Goal: Information Seeking & Learning: Check status

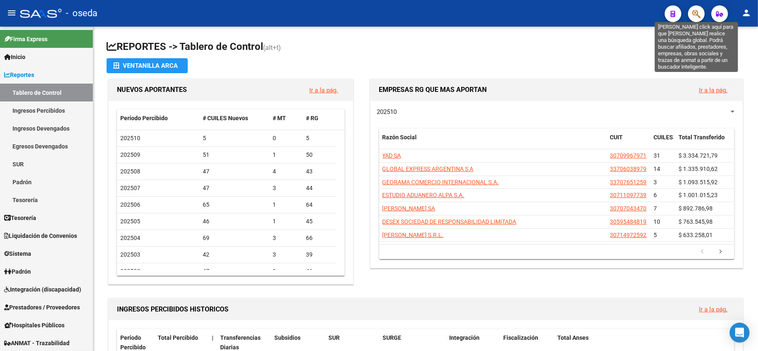
click at [697, 16] on icon "button" at bounding box center [696, 14] width 8 height 10
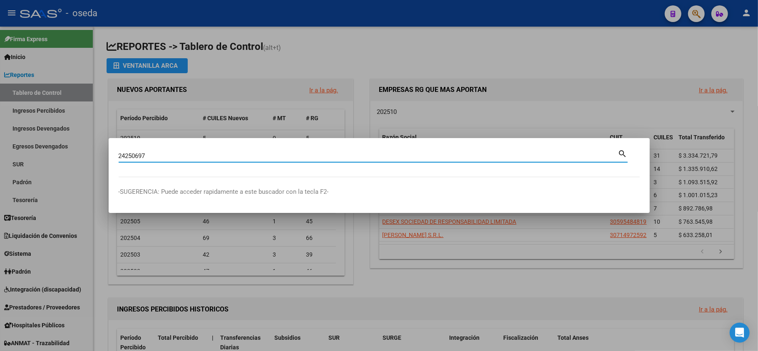
type input "24250697"
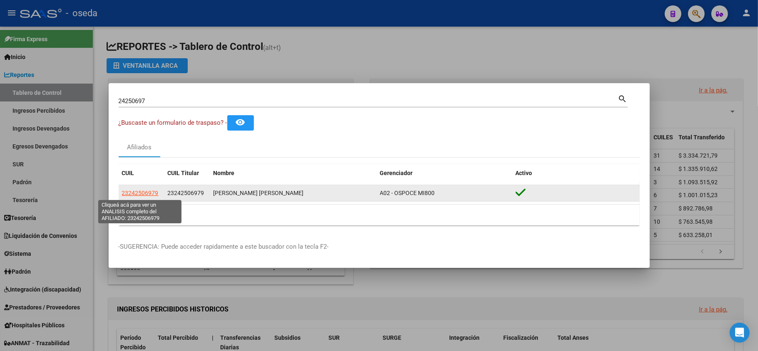
click at [137, 194] on span "23242506979" at bounding box center [140, 193] width 37 height 7
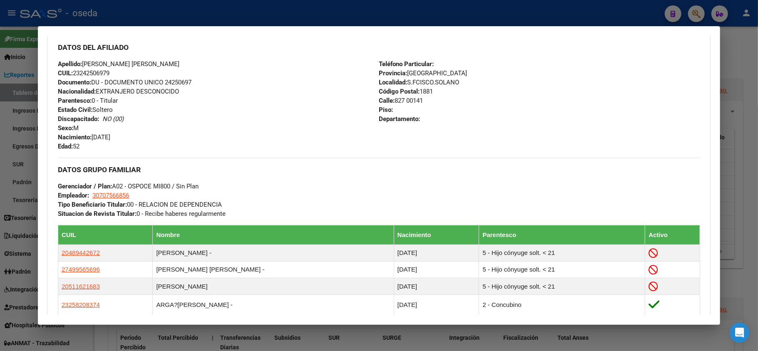
scroll to position [333, 0]
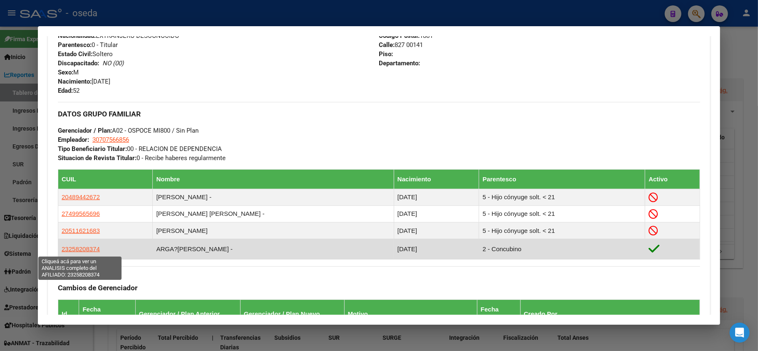
click at [79, 250] on span "23258208374" at bounding box center [81, 249] width 38 height 7
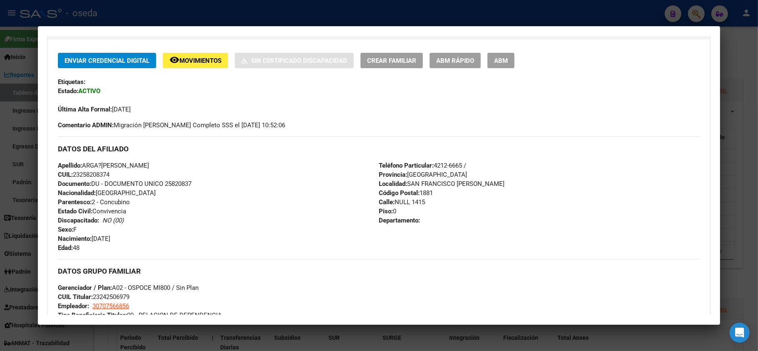
scroll to position [55, 0]
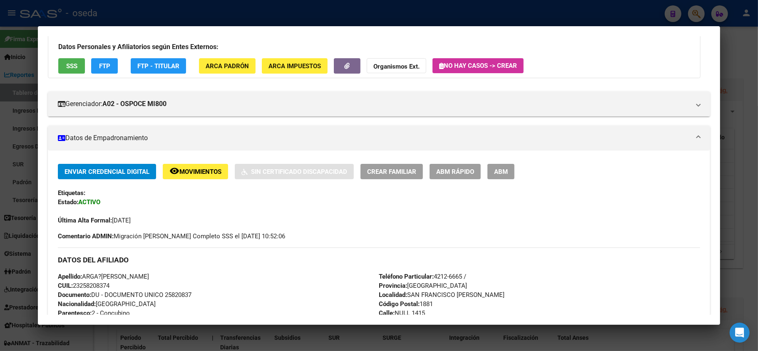
click at [74, 67] on span "SSS" at bounding box center [71, 65] width 11 height 7
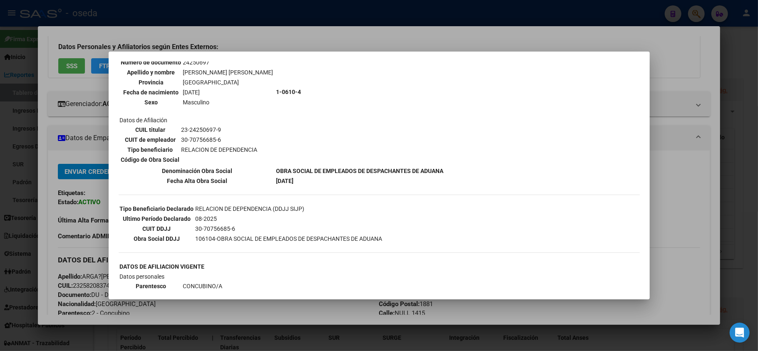
scroll to position [0, 0]
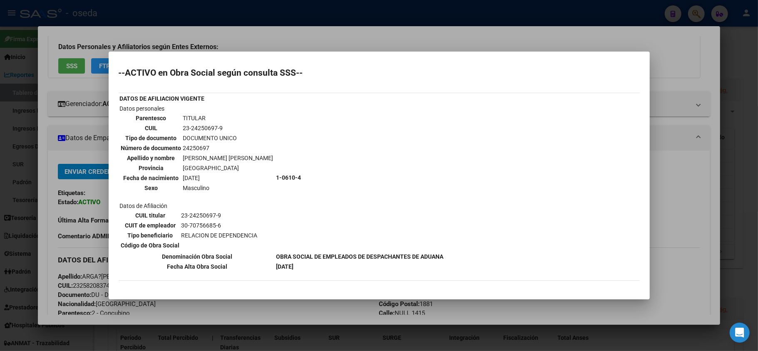
click at [672, 214] on div at bounding box center [379, 175] width 758 height 351
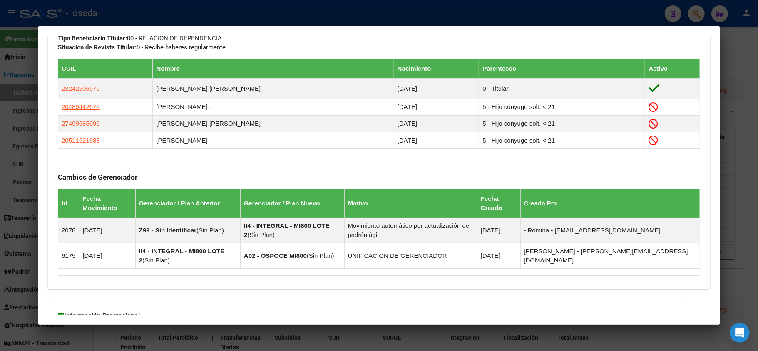
scroll to position [549, 0]
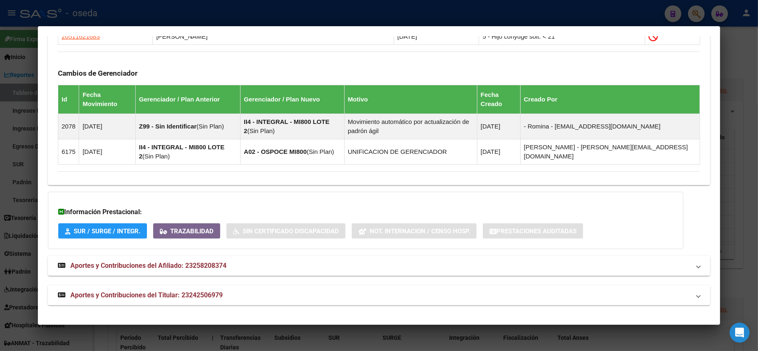
click at [140, 296] on span "Aportes y Contribuciones del Titular: 23242506979" at bounding box center [146, 295] width 152 height 8
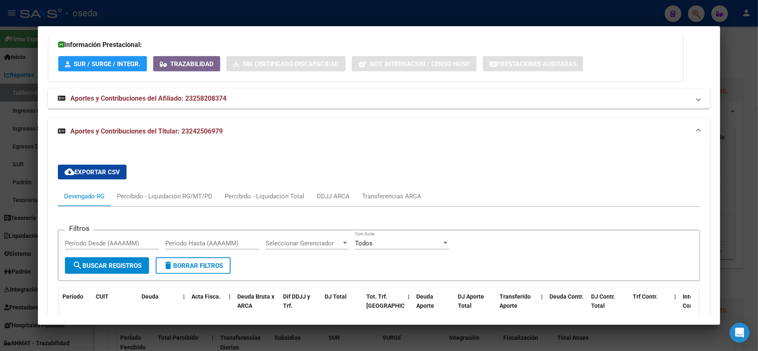
scroll to position [826, 0]
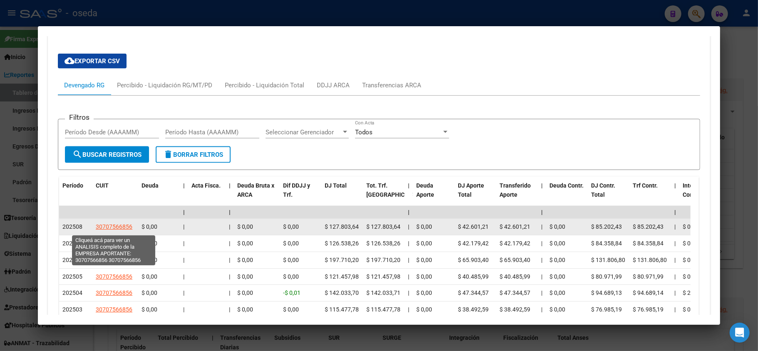
click at [120, 230] on span "30707566856" at bounding box center [114, 227] width 37 height 7
type textarea "30707566856"
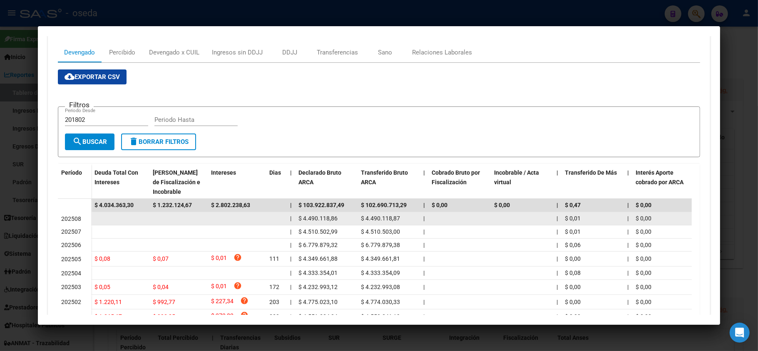
scroll to position [0, 0]
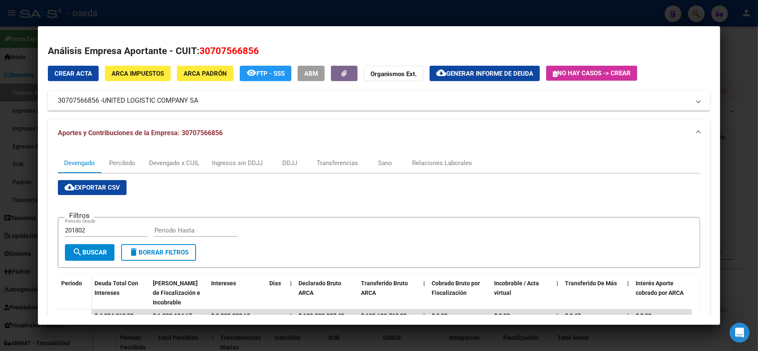
click at [0, 170] on div at bounding box center [379, 175] width 758 height 351
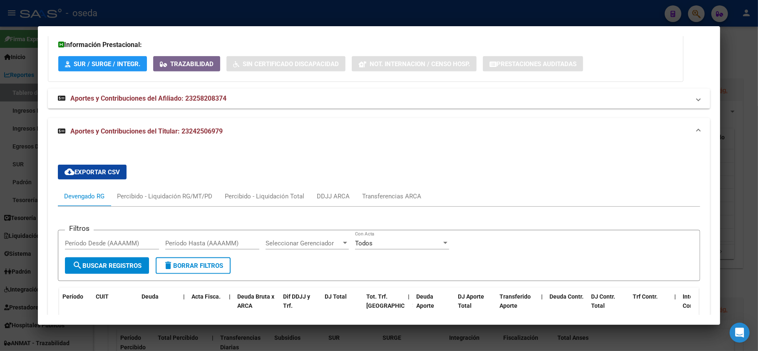
scroll to position [605, 0]
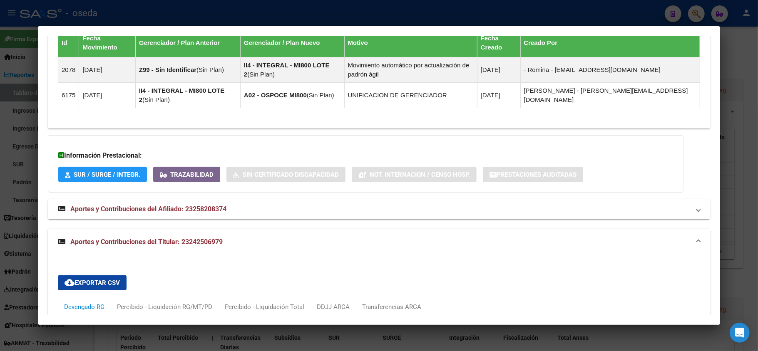
click at [187, 210] on span "Aportes y Contribuciones del Afiliado: 23258208374" at bounding box center [148, 209] width 156 height 8
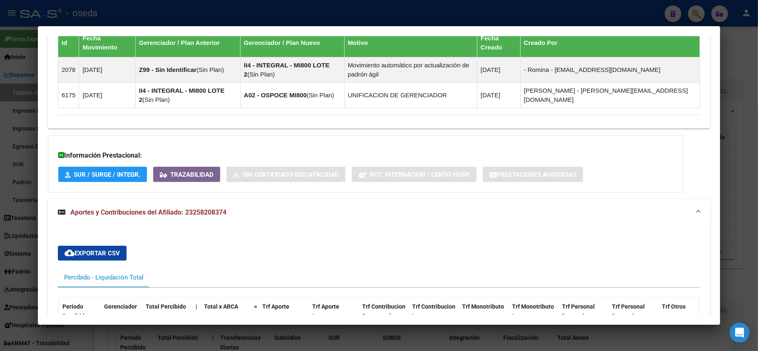
scroll to position [715, 0]
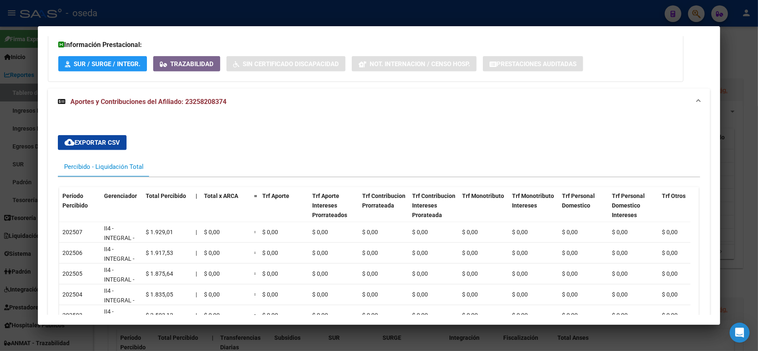
click at [0, 204] on div at bounding box center [379, 175] width 758 height 351
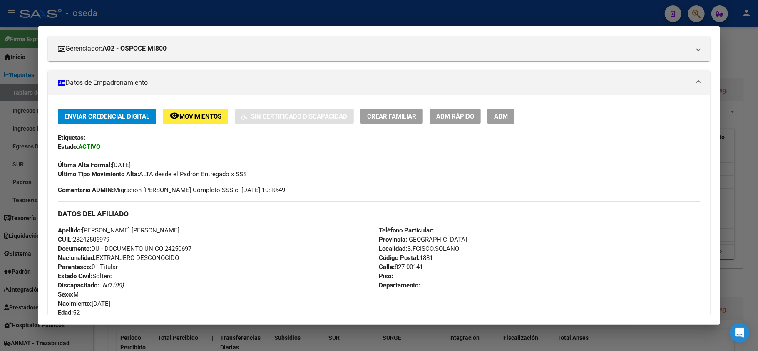
scroll to position [0, 0]
